Goal: Task Accomplishment & Management: Manage account settings

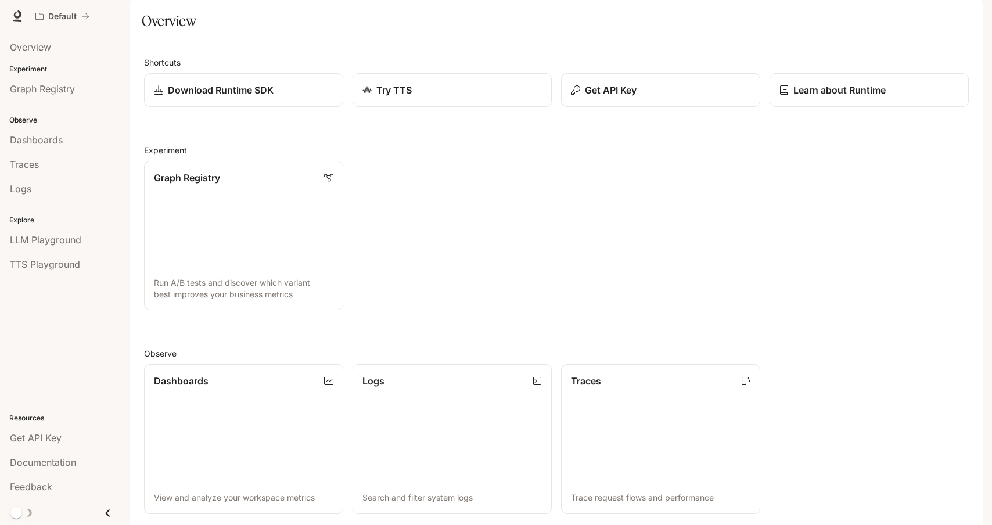
click at [938, 15] on span "Documentation" at bounding box center [912, 16] width 57 height 15
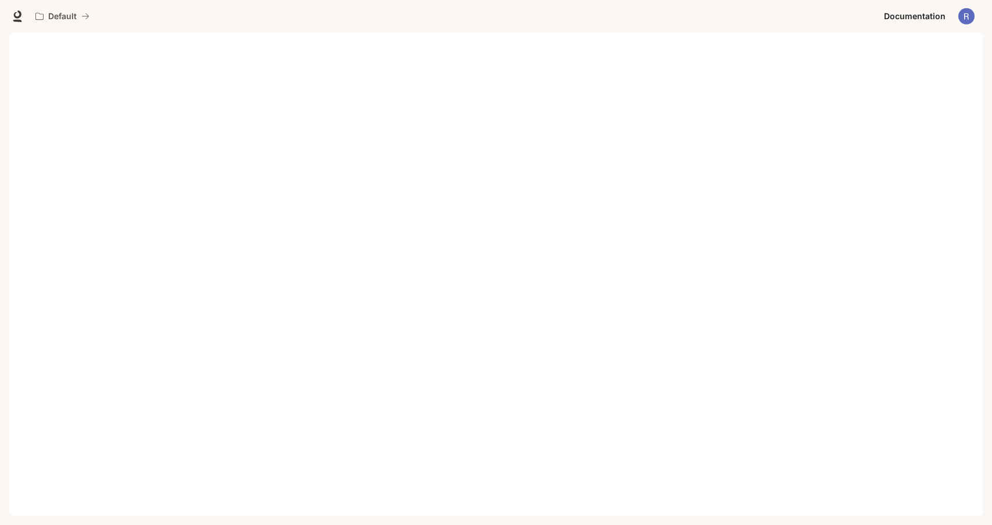
click at [964, 20] on img "button" at bounding box center [966, 16] width 16 height 16
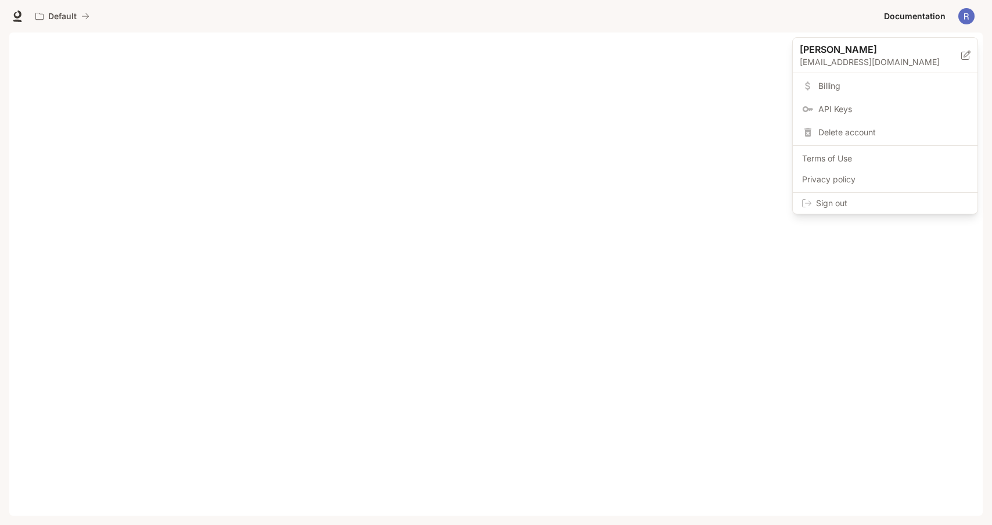
click at [840, 91] on span "Billing" at bounding box center [893, 86] width 150 height 12
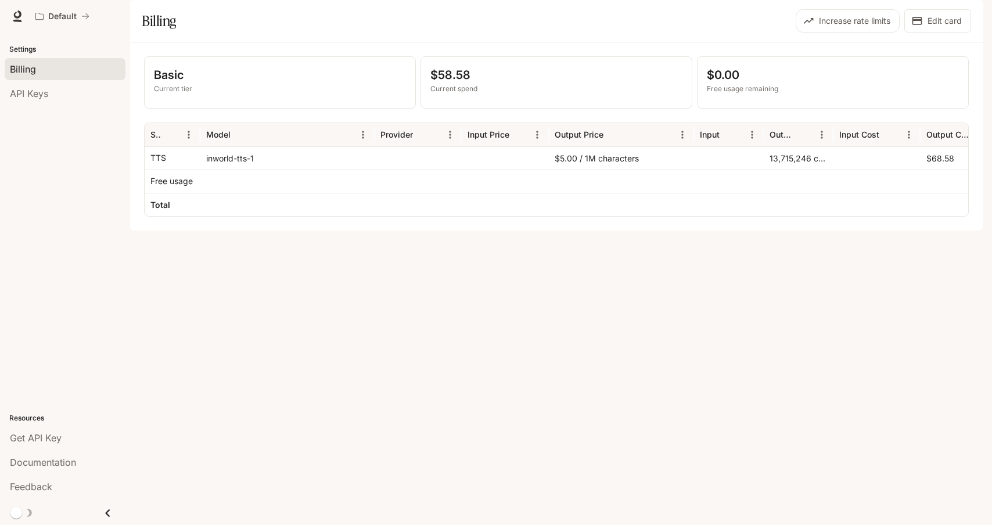
click at [160, 164] on p "TTS" at bounding box center [158, 158] width 16 height 12
